Goal: Task Accomplishment & Management: Manage account settings

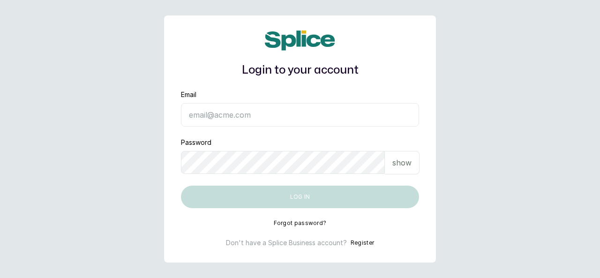
type input "[EMAIL_ADDRESS][DOMAIN_NAME]"
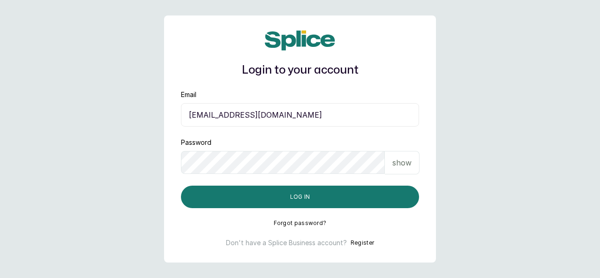
click at [399, 165] on p "show" at bounding box center [401, 162] width 19 height 11
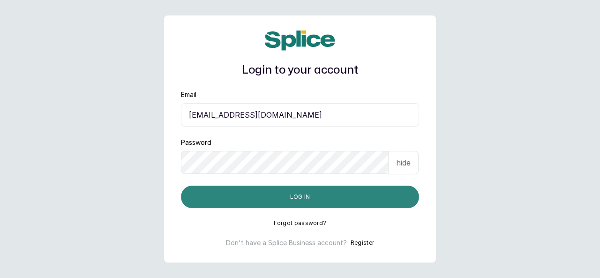
click at [342, 195] on button "Log in" at bounding box center [300, 197] width 238 height 23
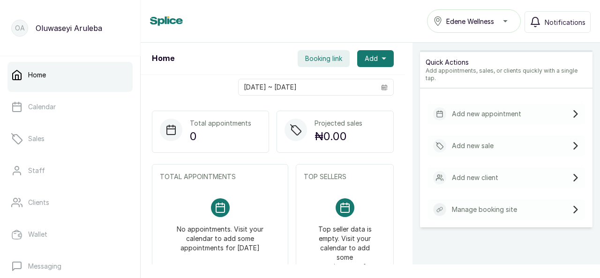
click at [225, 15] on div "Home Edene Wellness Notifications" at bounding box center [370, 20] width 441 height 23
